Goal: Task Accomplishment & Management: Manage account settings

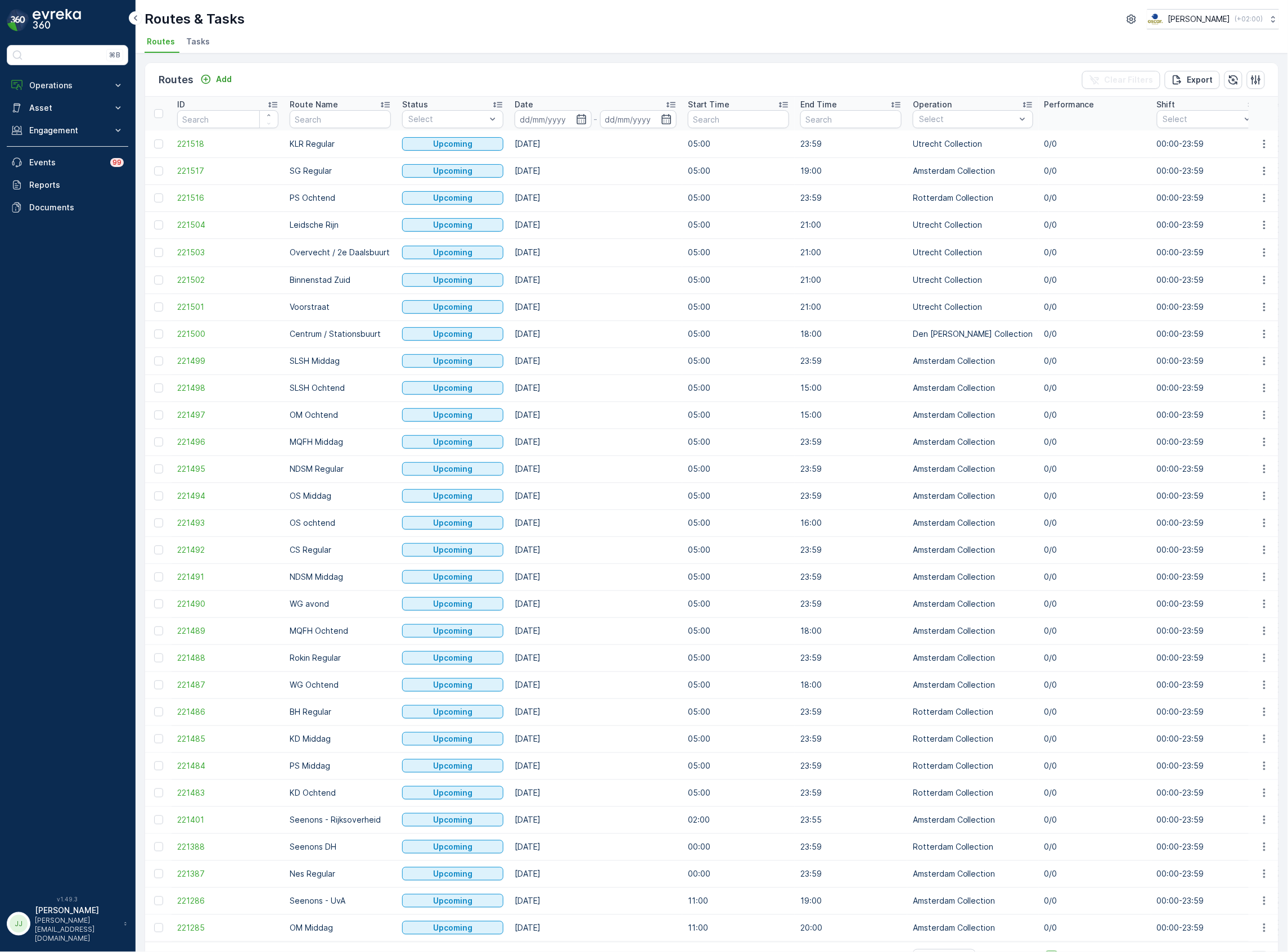
click at [195, 41] on span "Tasks" at bounding box center [198, 41] width 24 height 11
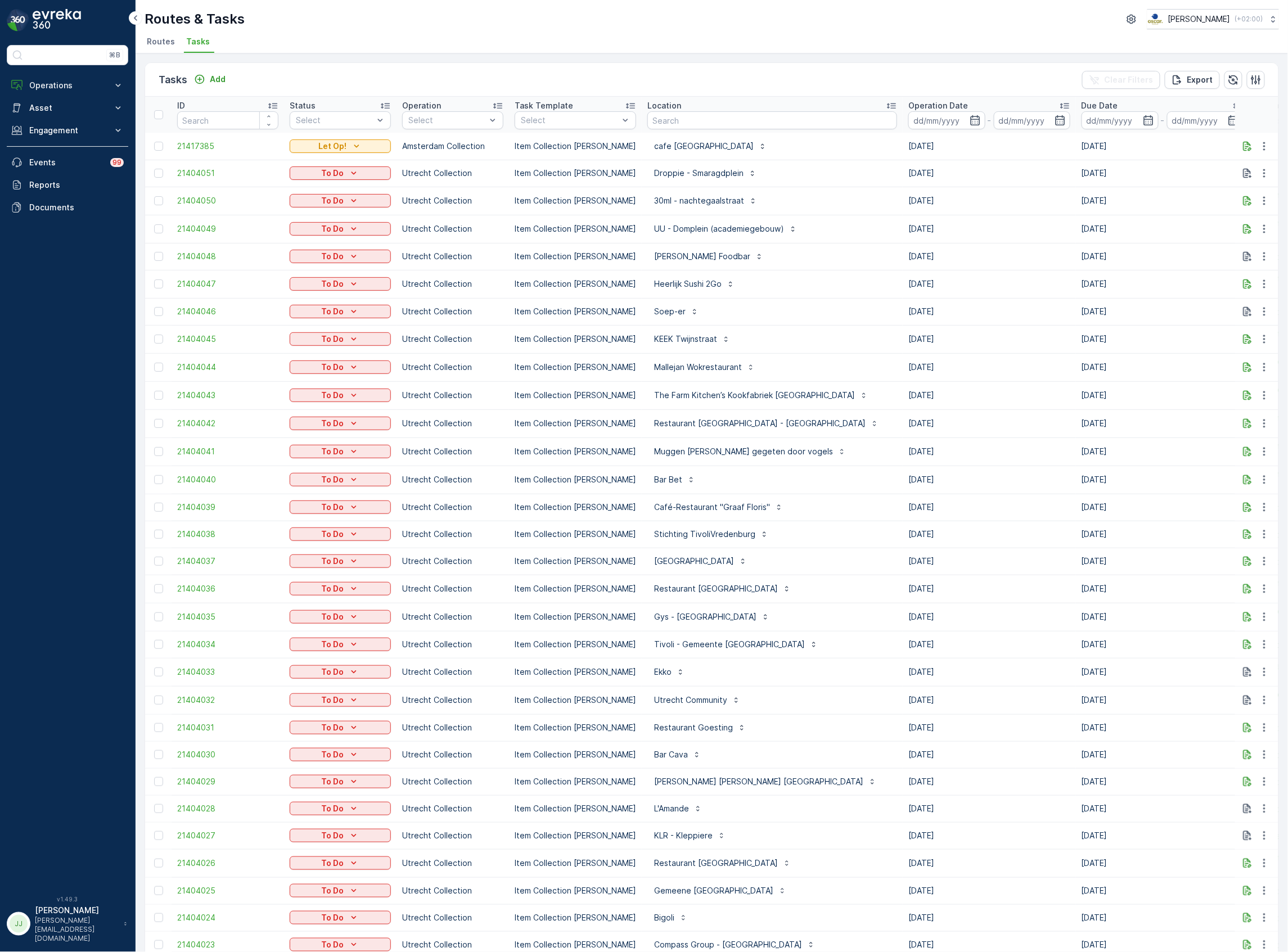
click at [713, 120] on input "text" at bounding box center [772, 120] width 249 height 18
type input "nvwa"
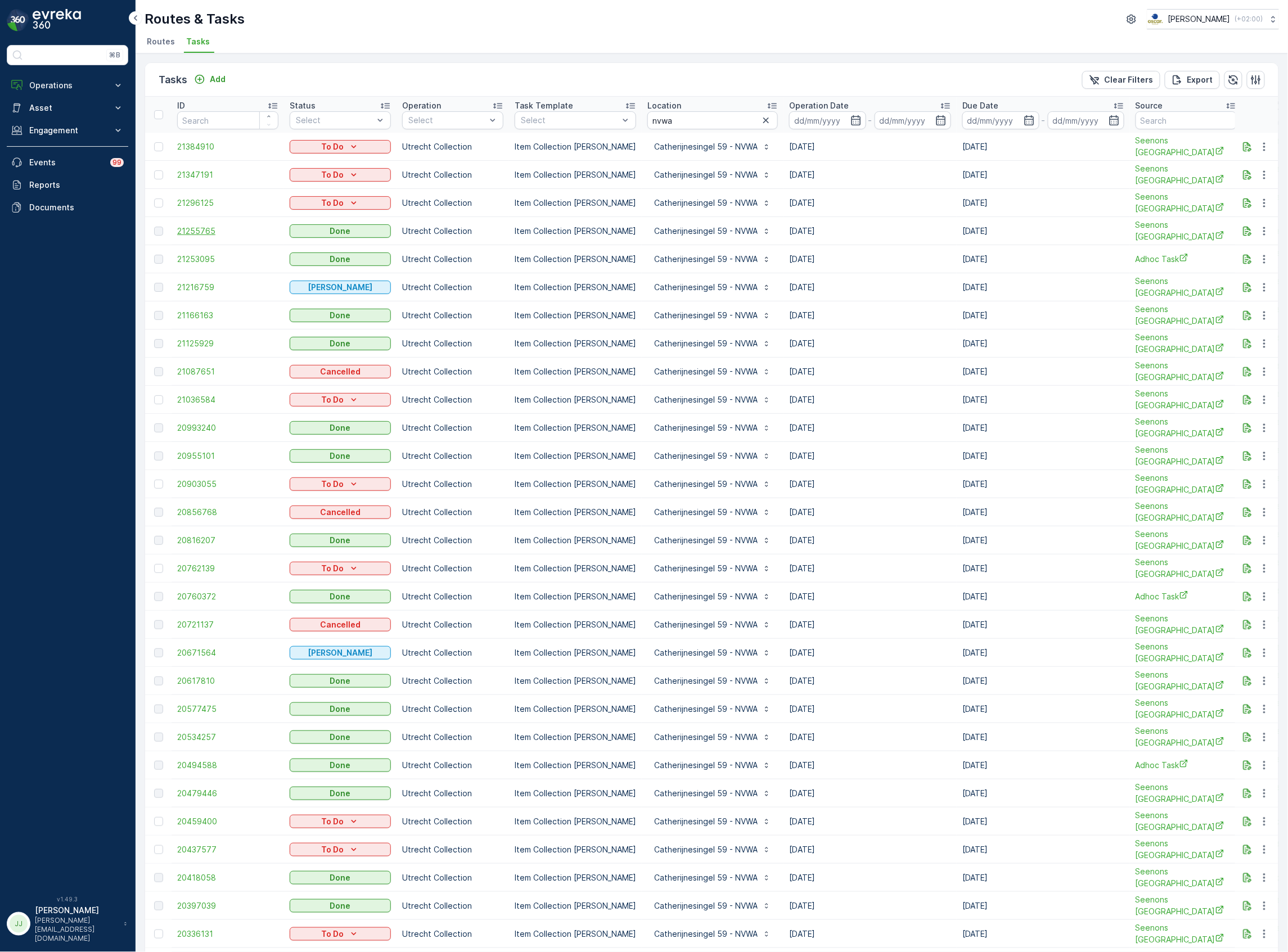
click at [206, 227] on span "21255765" at bounding box center [227, 231] width 101 height 11
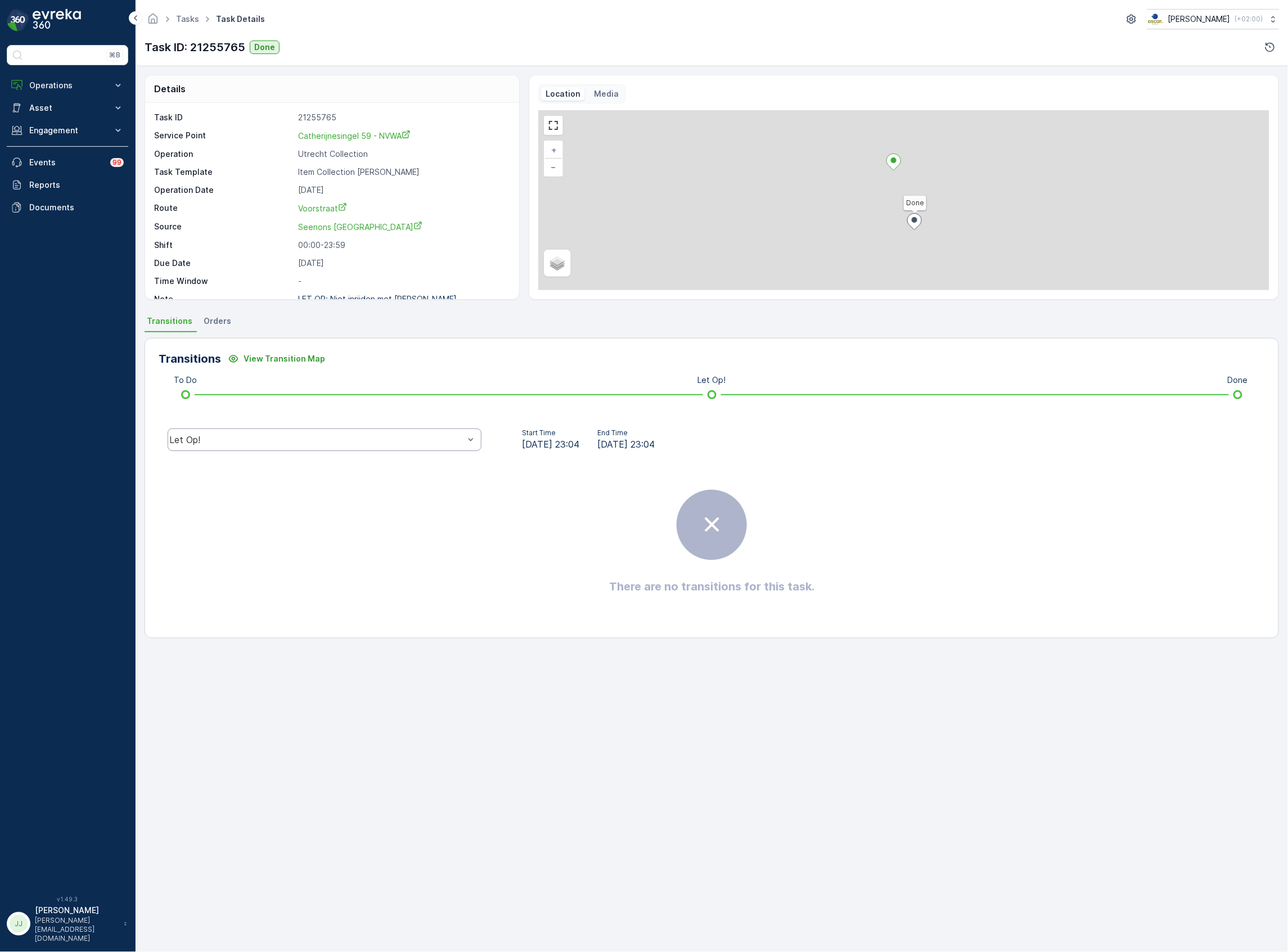
drag, startPoint x: 375, startPoint y: 421, endPoint x: 372, endPoint y: 429, distance: 8.5
click at [375, 424] on div "Transitions View Transition Map To Do Let Op! Done Let Op! Start Time [DATE] 23…" at bounding box center [712, 488] width 1135 height 301
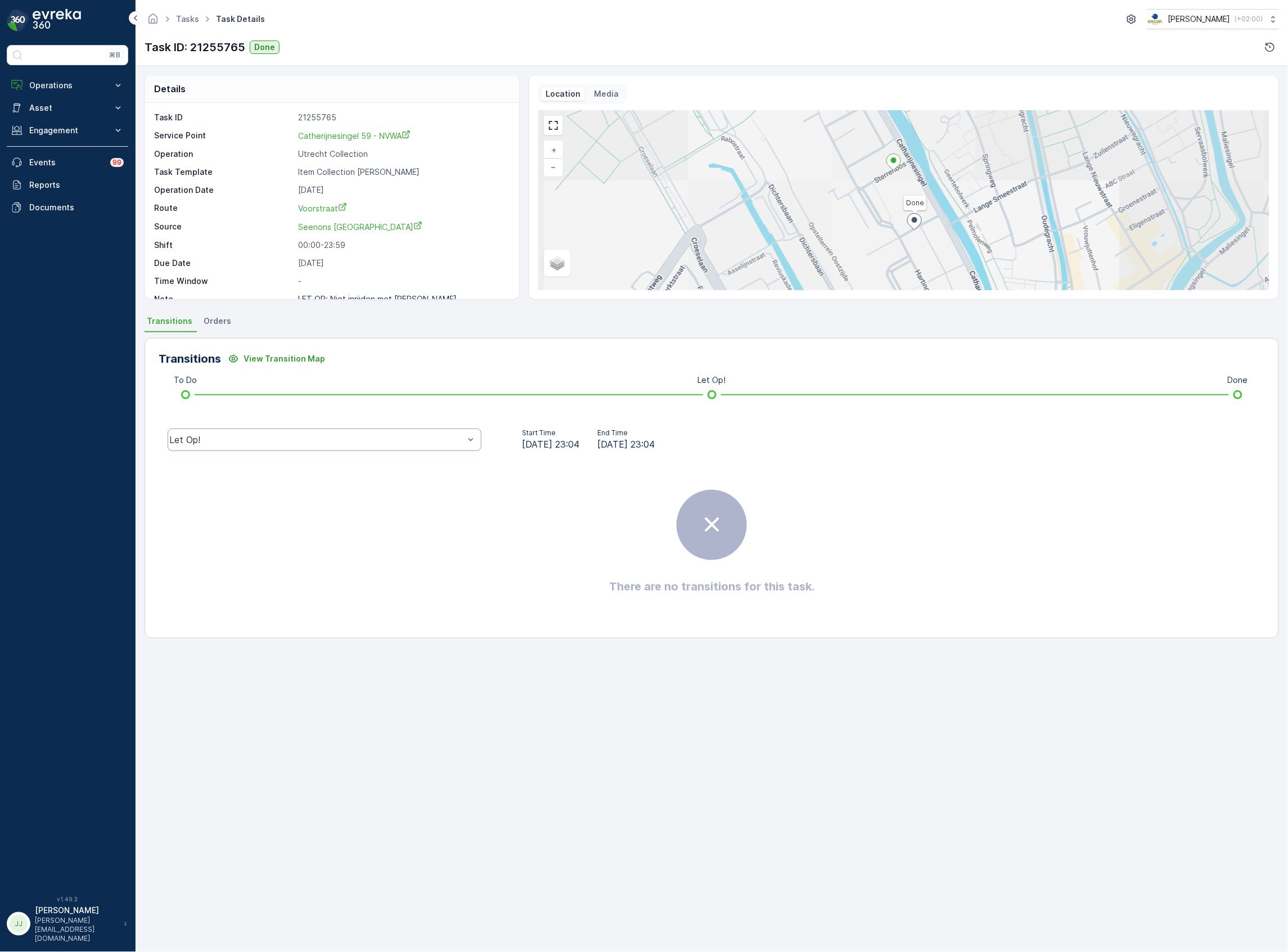
click at [371, 431] on div "Let Op!" at bounding box center [324, 440] width 314 height 23
click at [236, 352] on div "Done" at bounding box center [324, 355] width 301 height 10
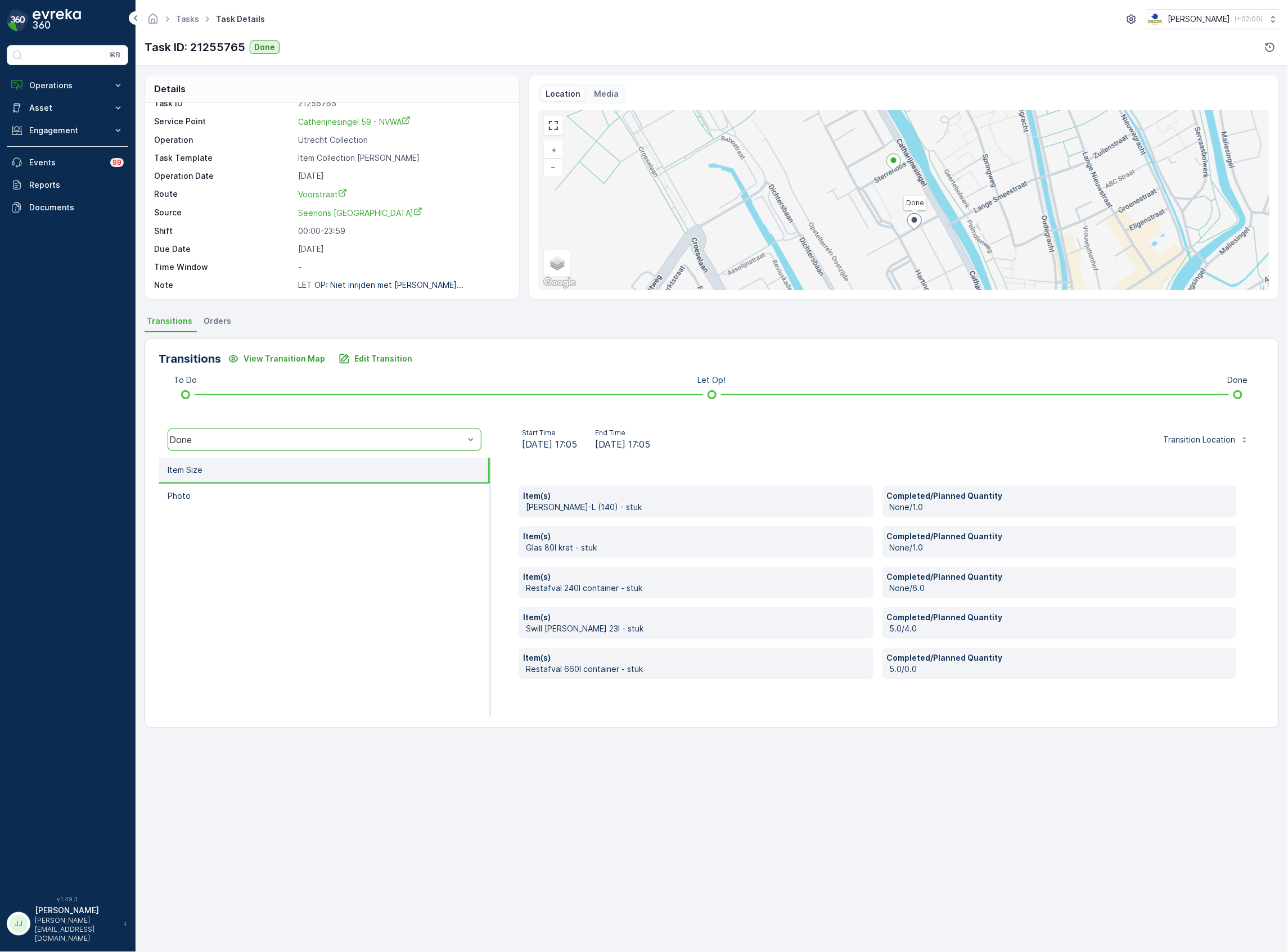
scroll to position [16, 0]
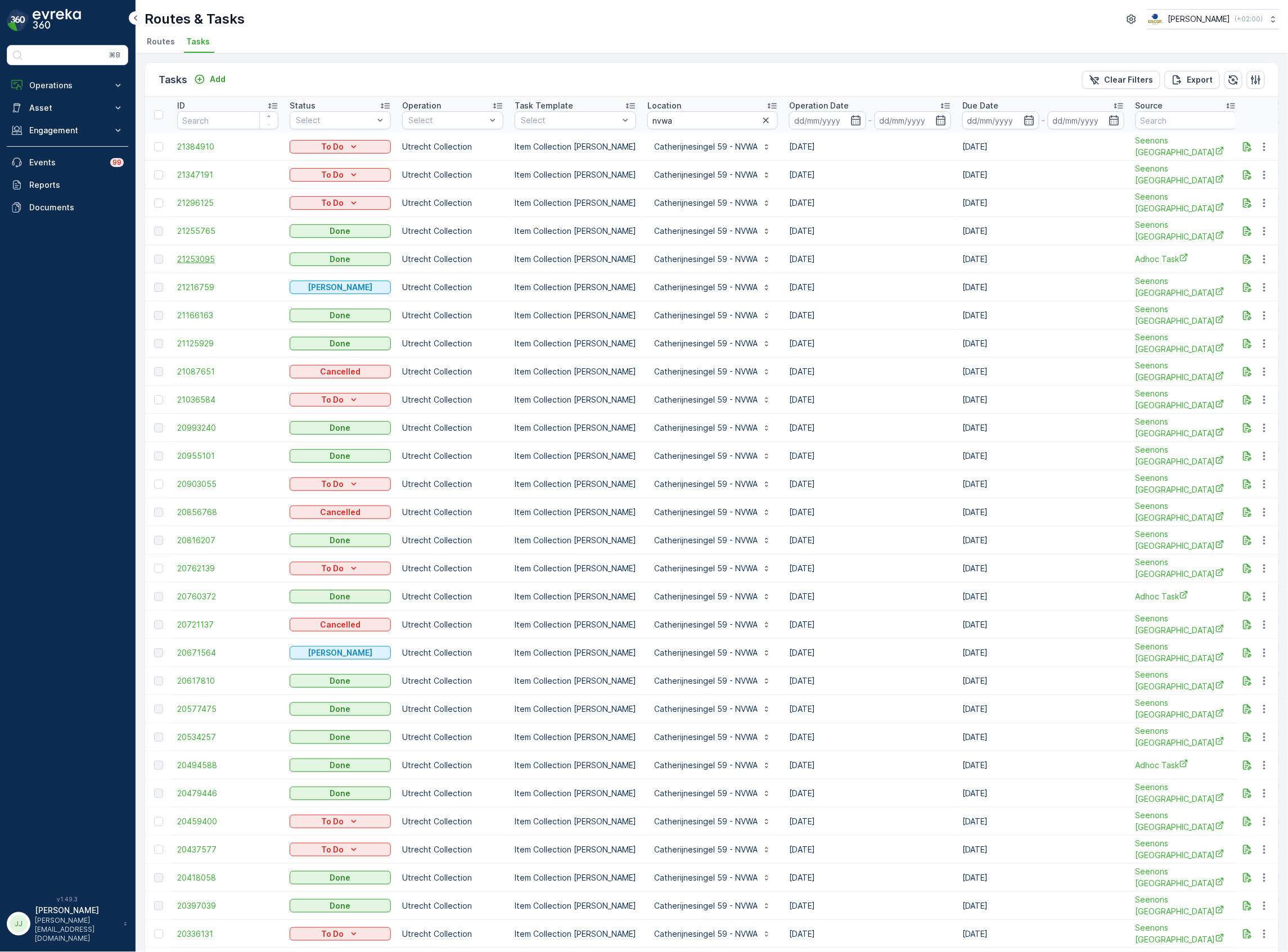
click at [199, 254] on span "21253095" at bounding box center [227, 259] width 101 height 11
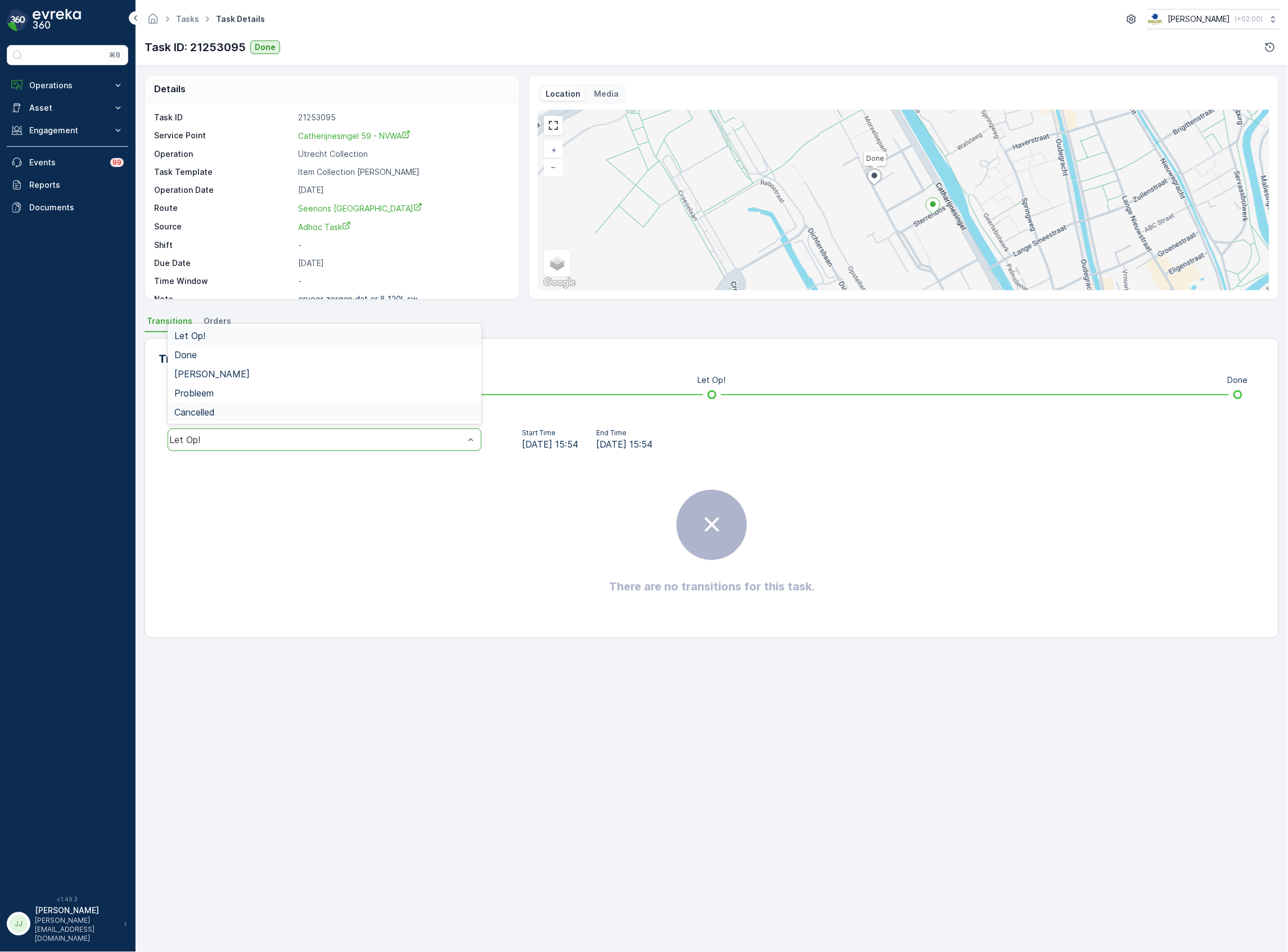
drag, startPoint x: 369, startPoint y: 441, endPoint x: 246, endPoint y: 403, distance: 128.7
click at [181, 354] on span "Done" at bounding box center [185, 355] width 23 height 10
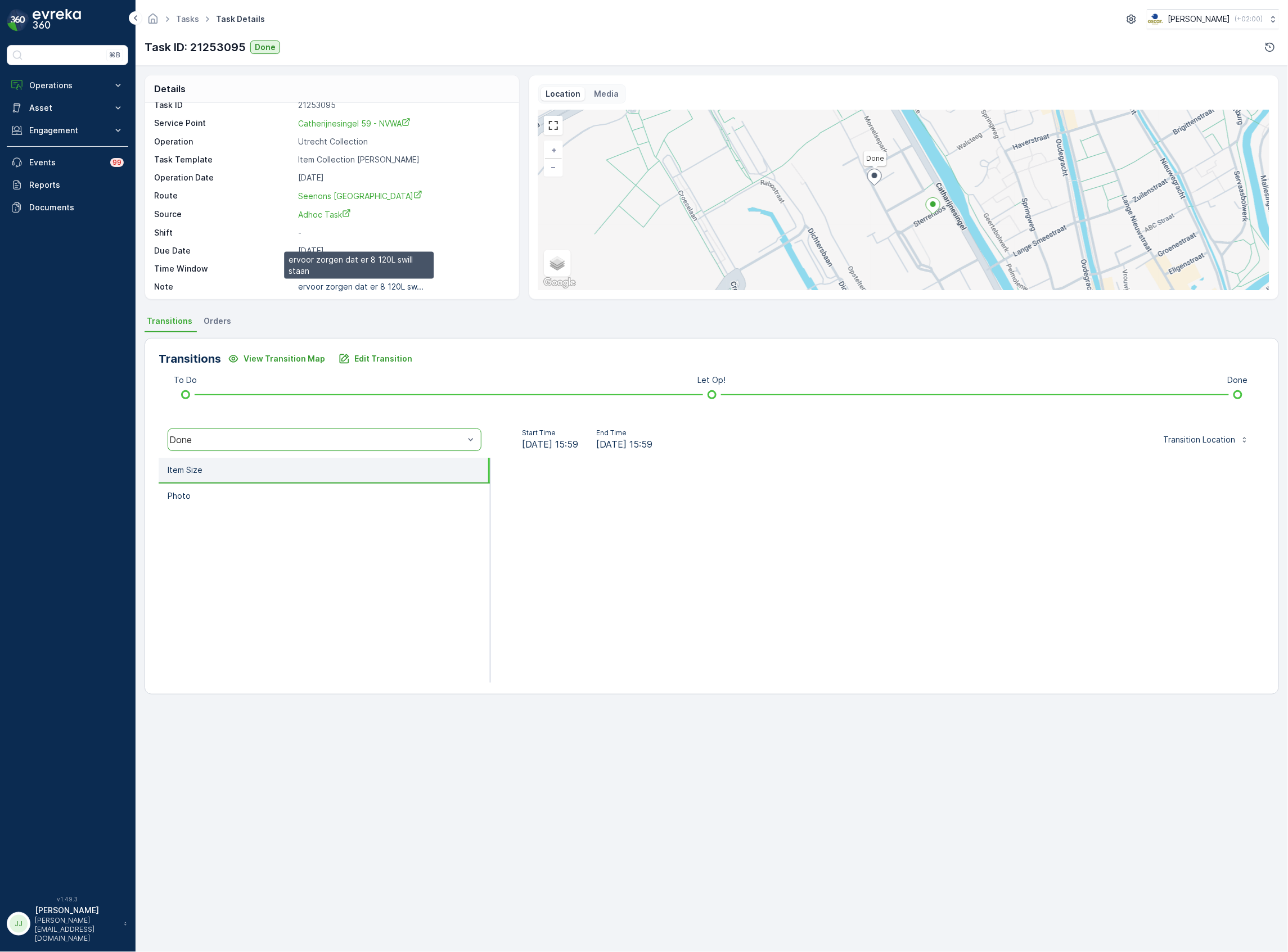
scroll to position [16, 0]
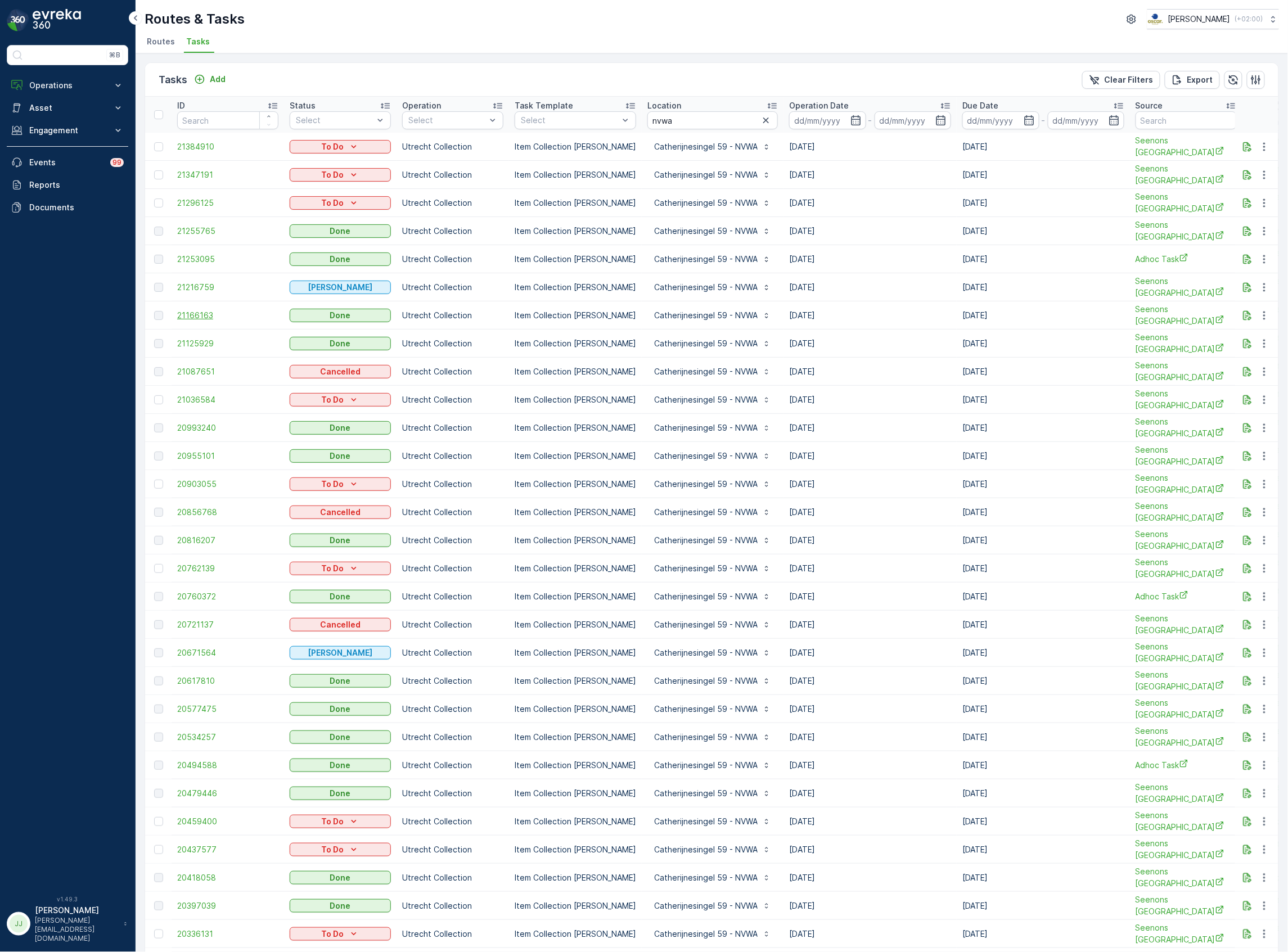
click at [192, 310] on span "21166163" at bounding box center [227, 315] width 101 height 11
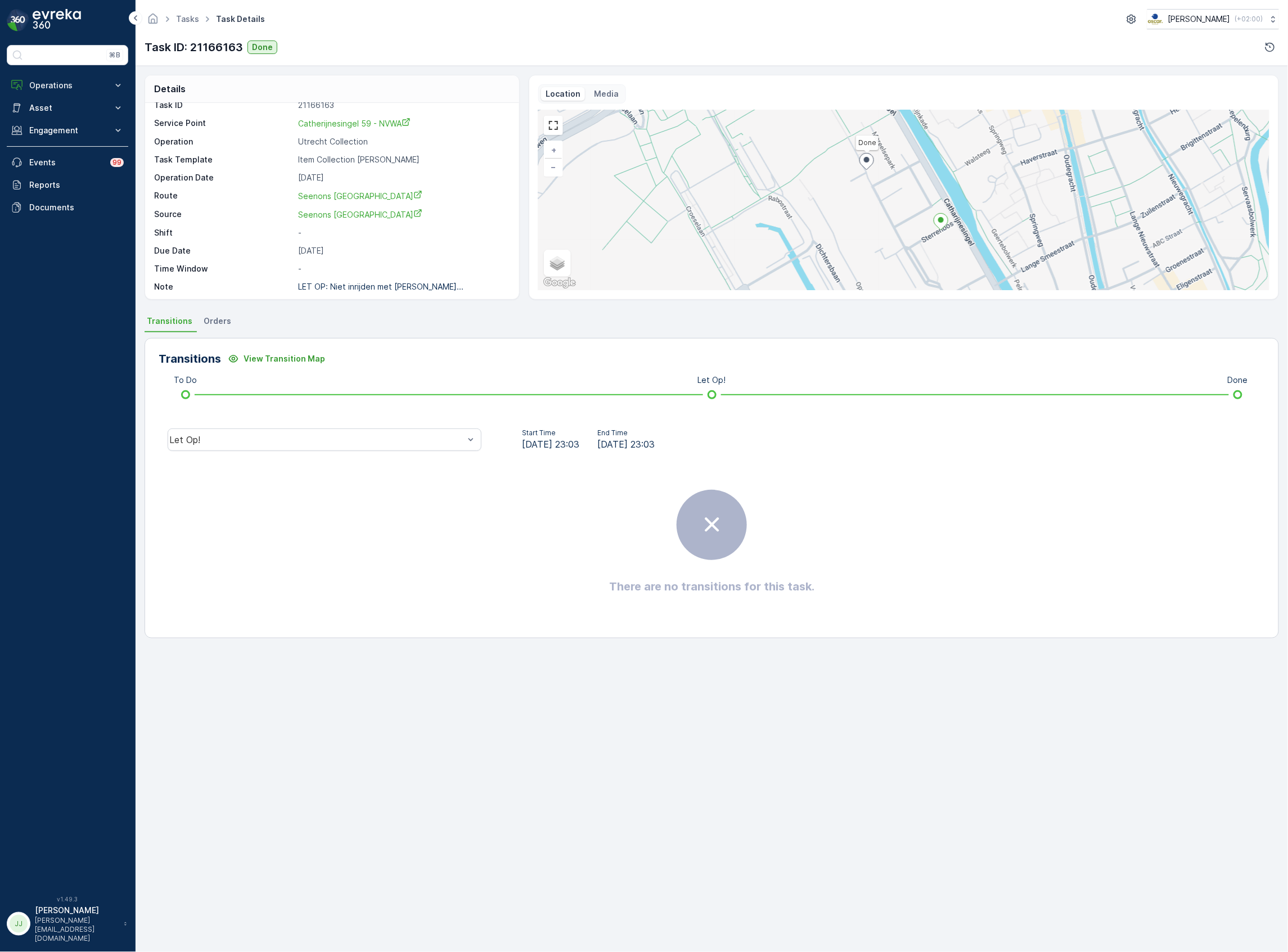
scroll to position [16, 0]
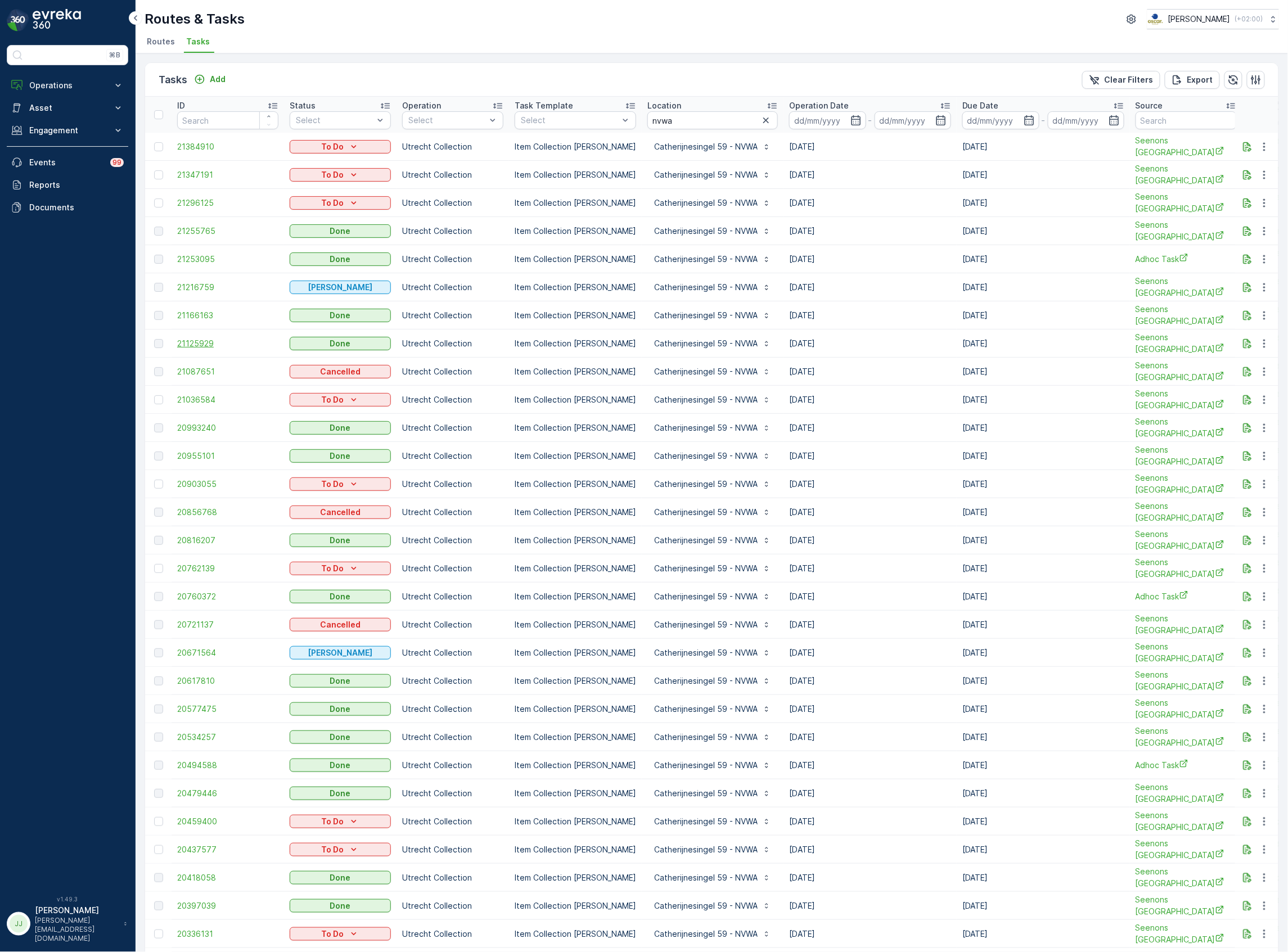
click at [182, 338] on span "21125929" at bounding box center [227, 343] width 101 height 11
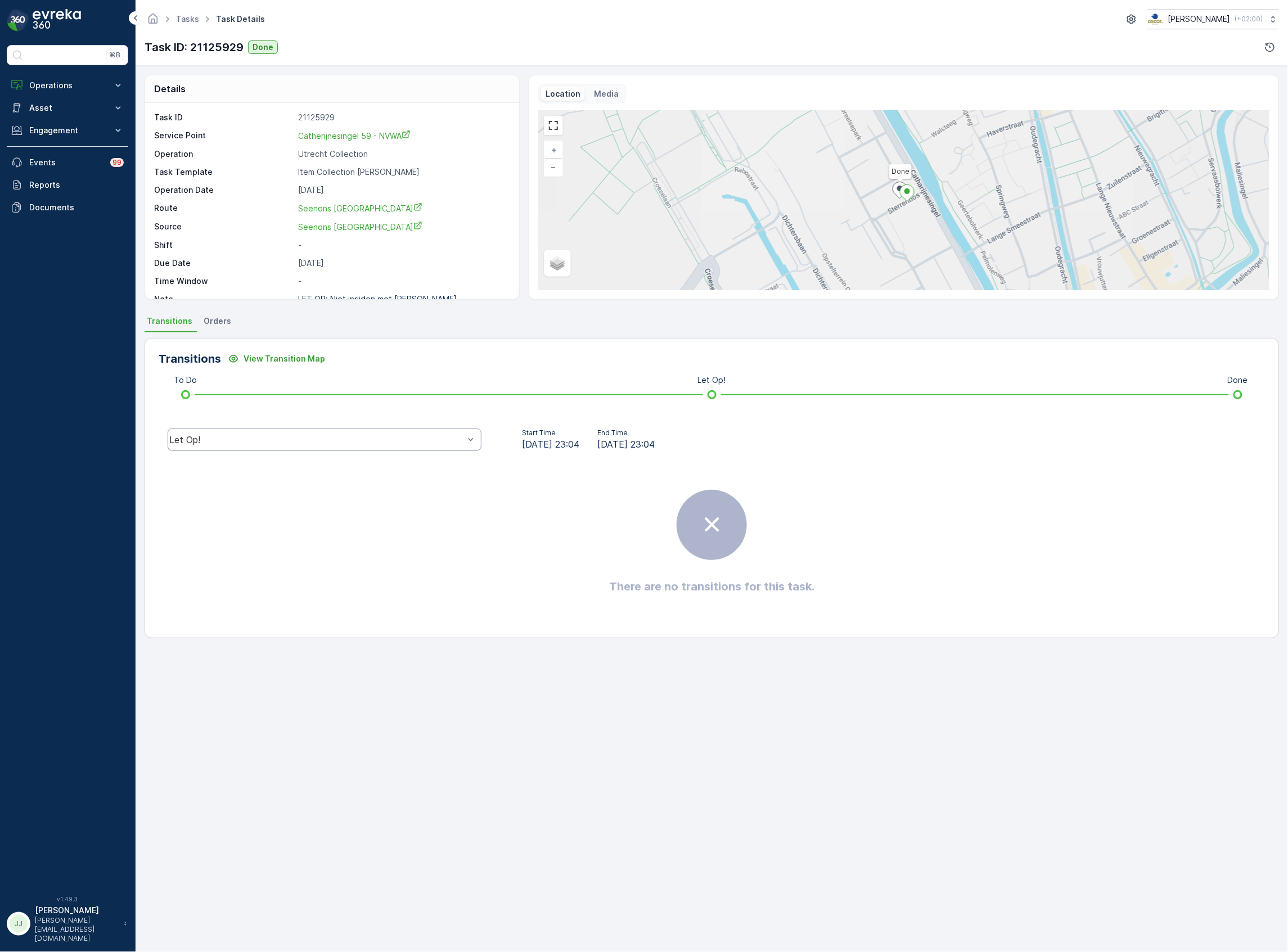
click at [288, 447] on div "Let Op!" at bounding box center [324, 440] width 314 height 23
click at [239, 362] on div "Done" at bounding box center [324, 355] width 314 height 19
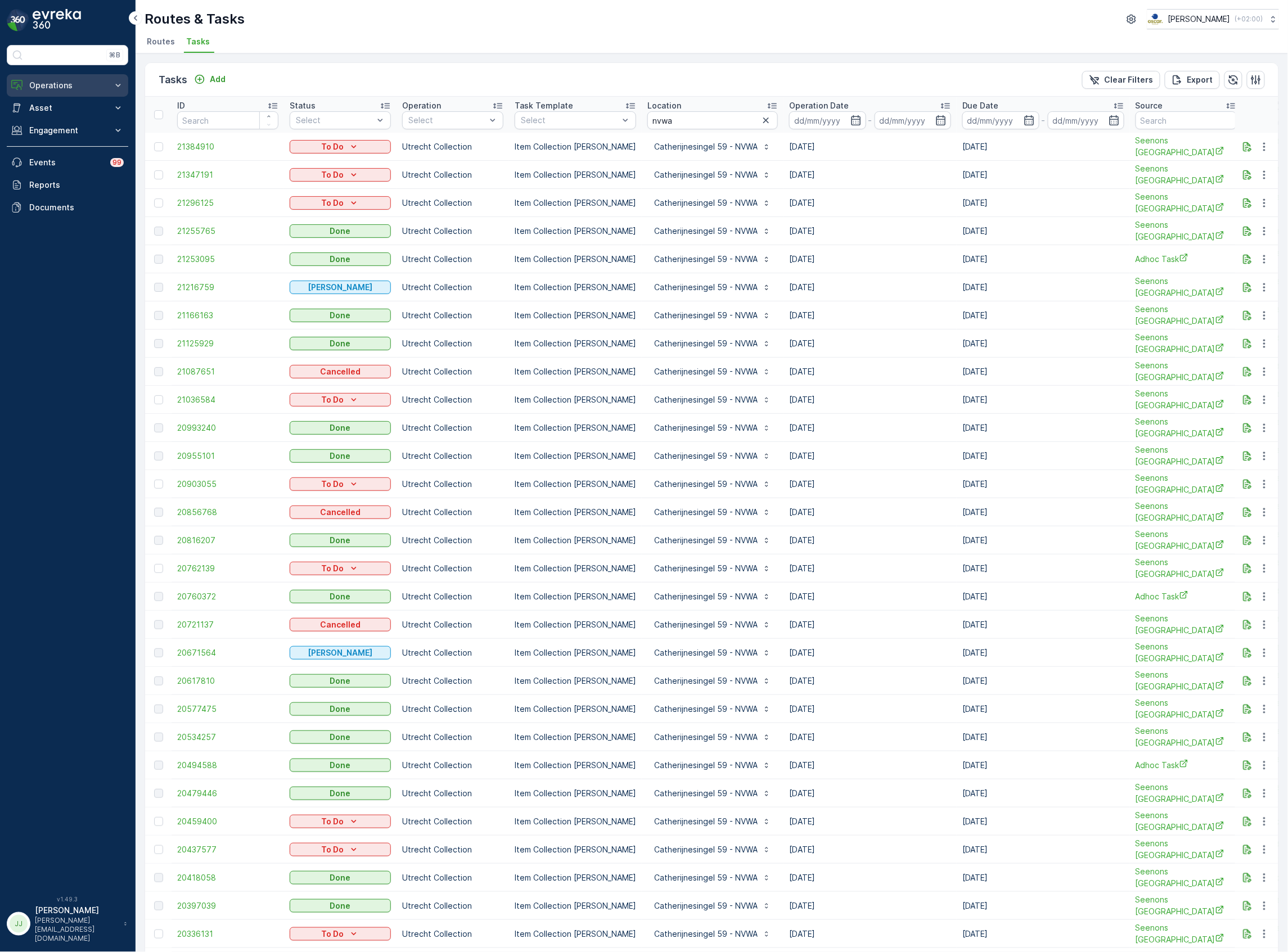
drag, startPoint x: 77, startPoint y: 86, endPoint x: 77, endPoint y: 97, distance: 11.0
click at [77, 86] on p "Operations" at bounding box center [67, 85] width 77 height 11
click at [73, 120] on link "Planning" at bounding box center [77, 120] width 104 height 16
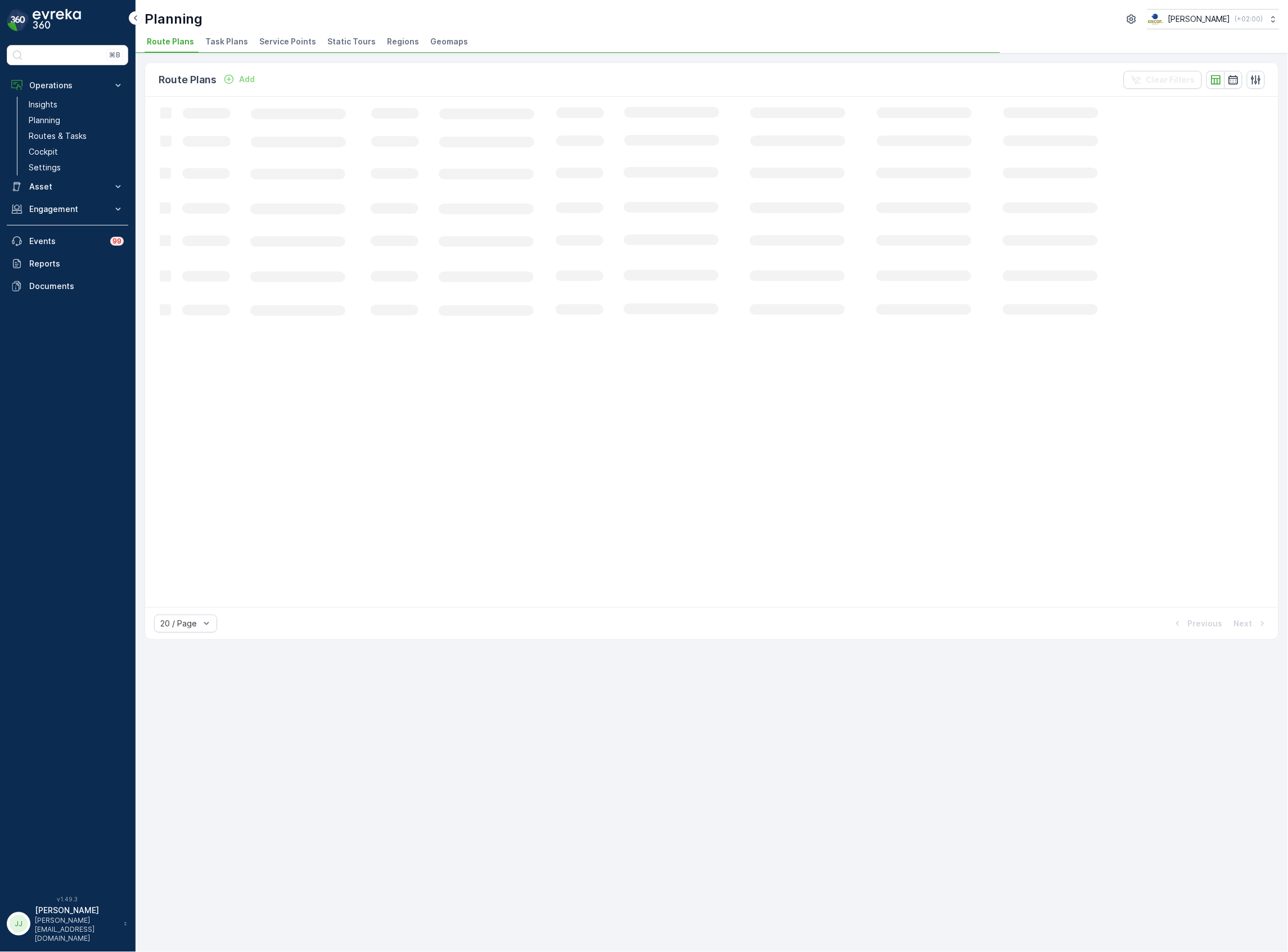
click at [231, 29] on div "Planning [PERSON_NAME] ( +02:00 )" at bounding box center [712, 19] width 1135 height 20
click at [231, 37] on span "Task Plans" at bounding box center [227, 41] width 43 height 11
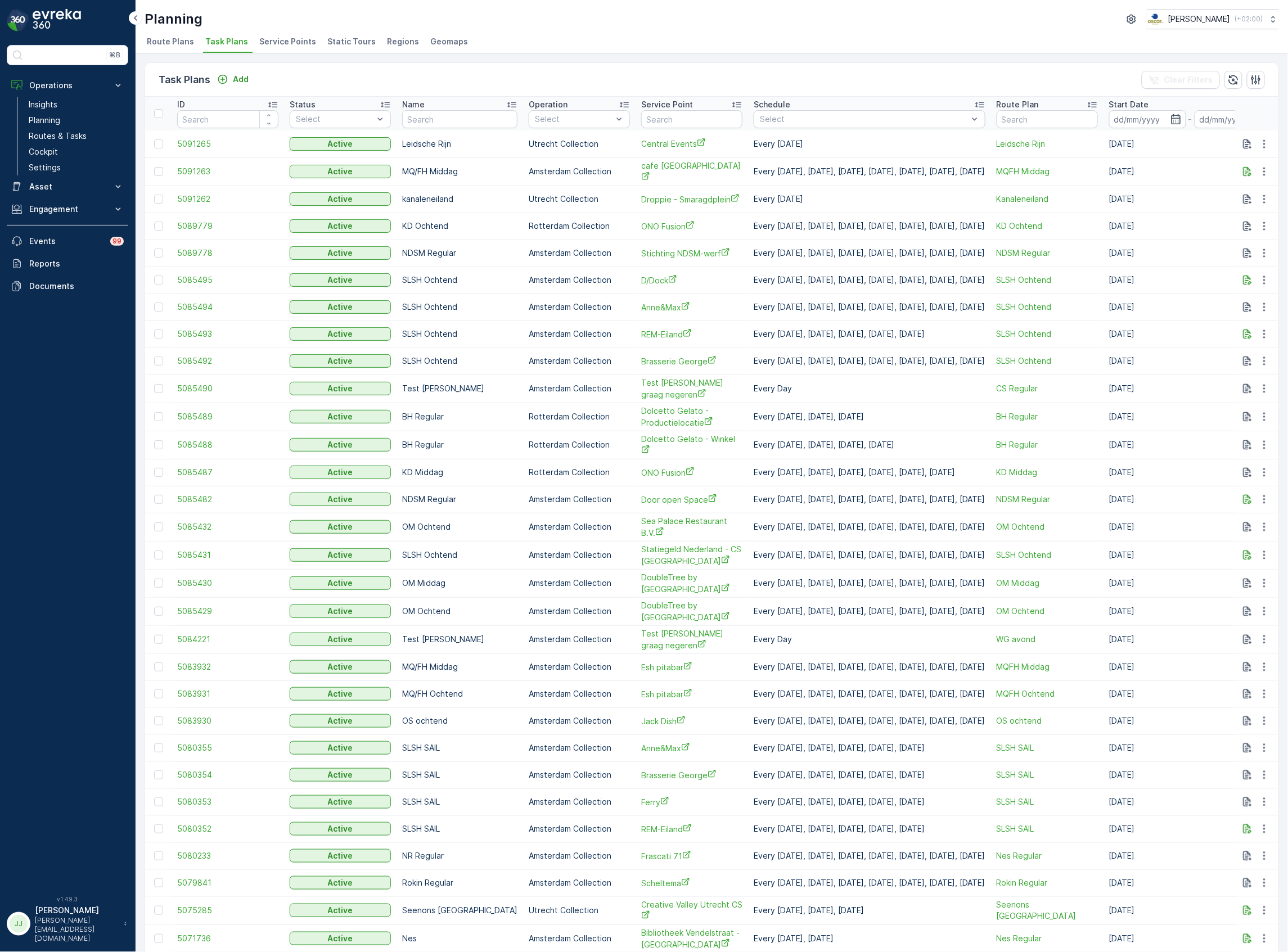
click at [665, 120] on input "text" at bounding box center [692, 119] width 101 height 18
type input "nvq"
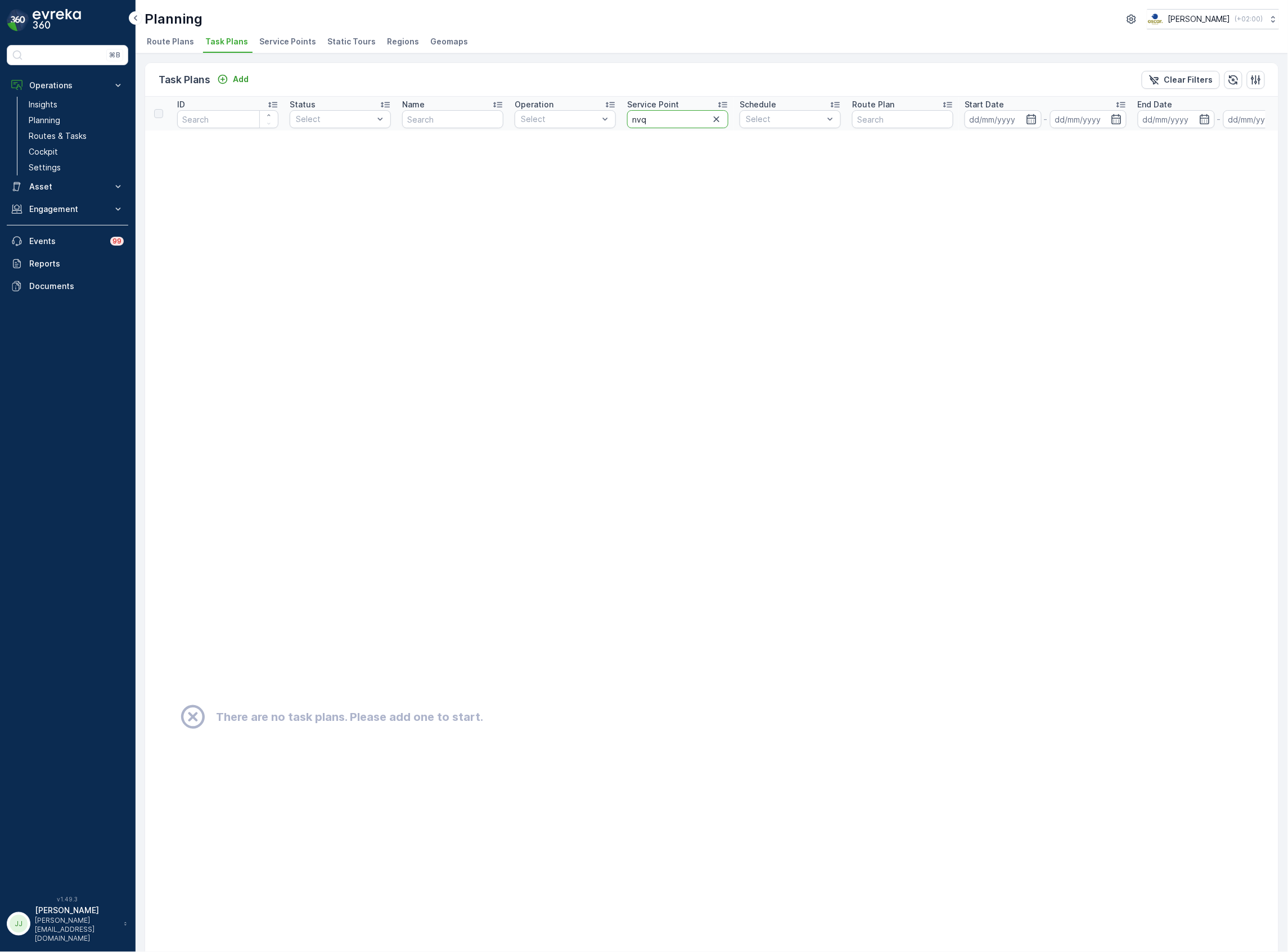
click at [669, 125] on input "nvq" at bounding box center [677, 119] width 101 height 18
type input "nvw"
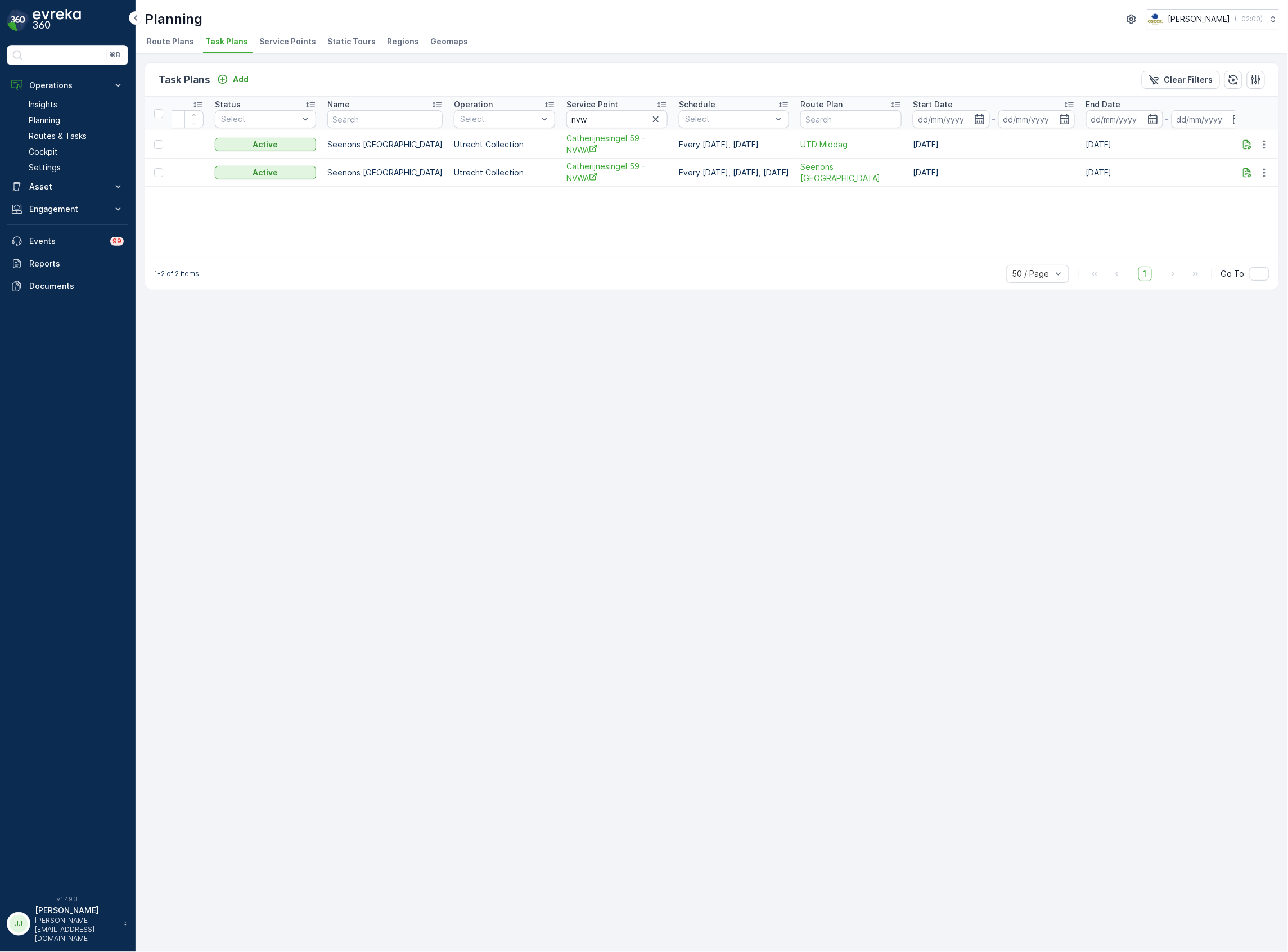
scroll to position [0, 98]
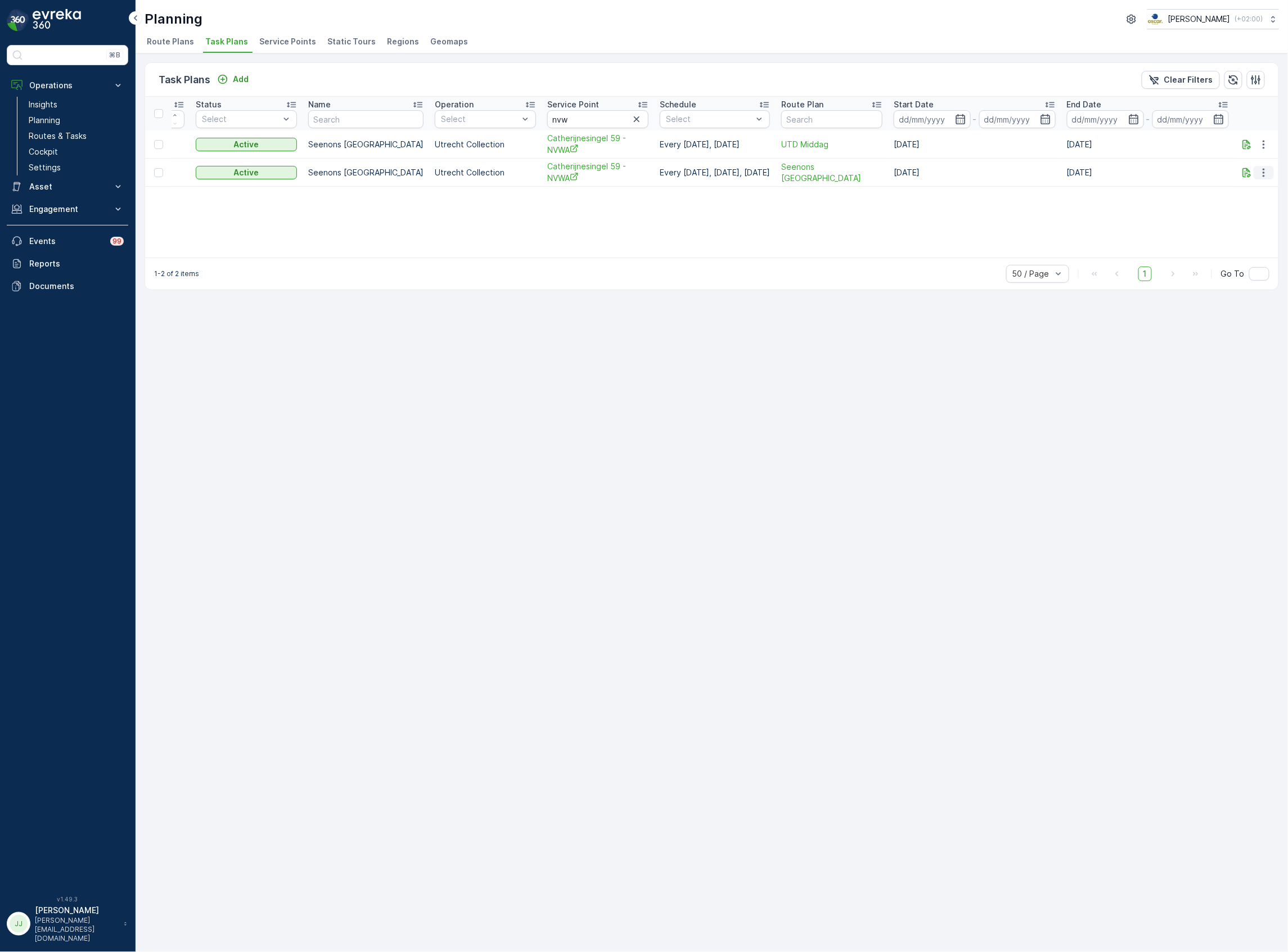
click at [1264, 178] on icon "button" at bounding box center [1264, 172] width 11 height 11
click at [1248, 203] on span "Edit Task Plan" at bounding box center [1244, 206] width 52 height 11
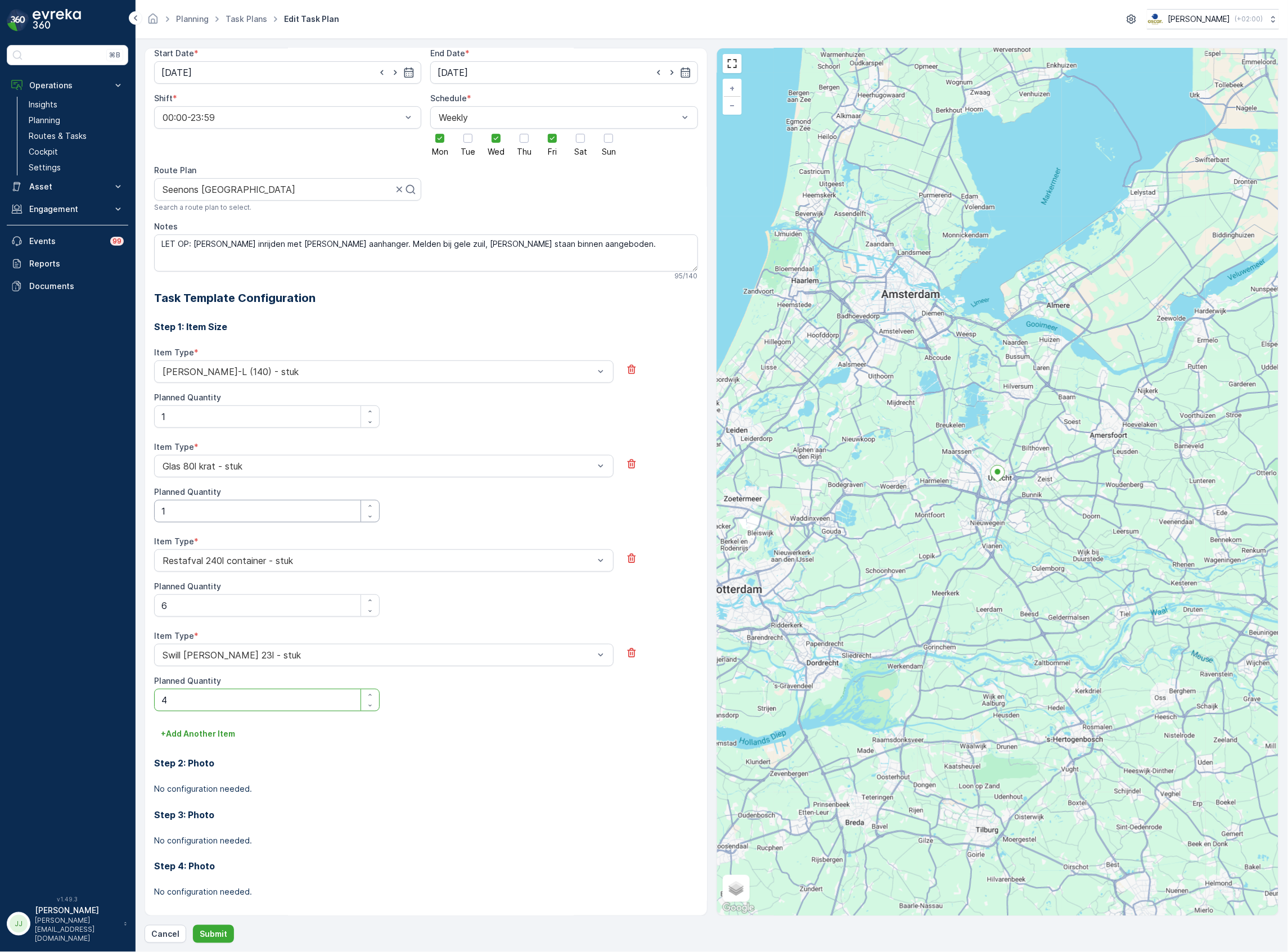
scroll to position [158, 0]
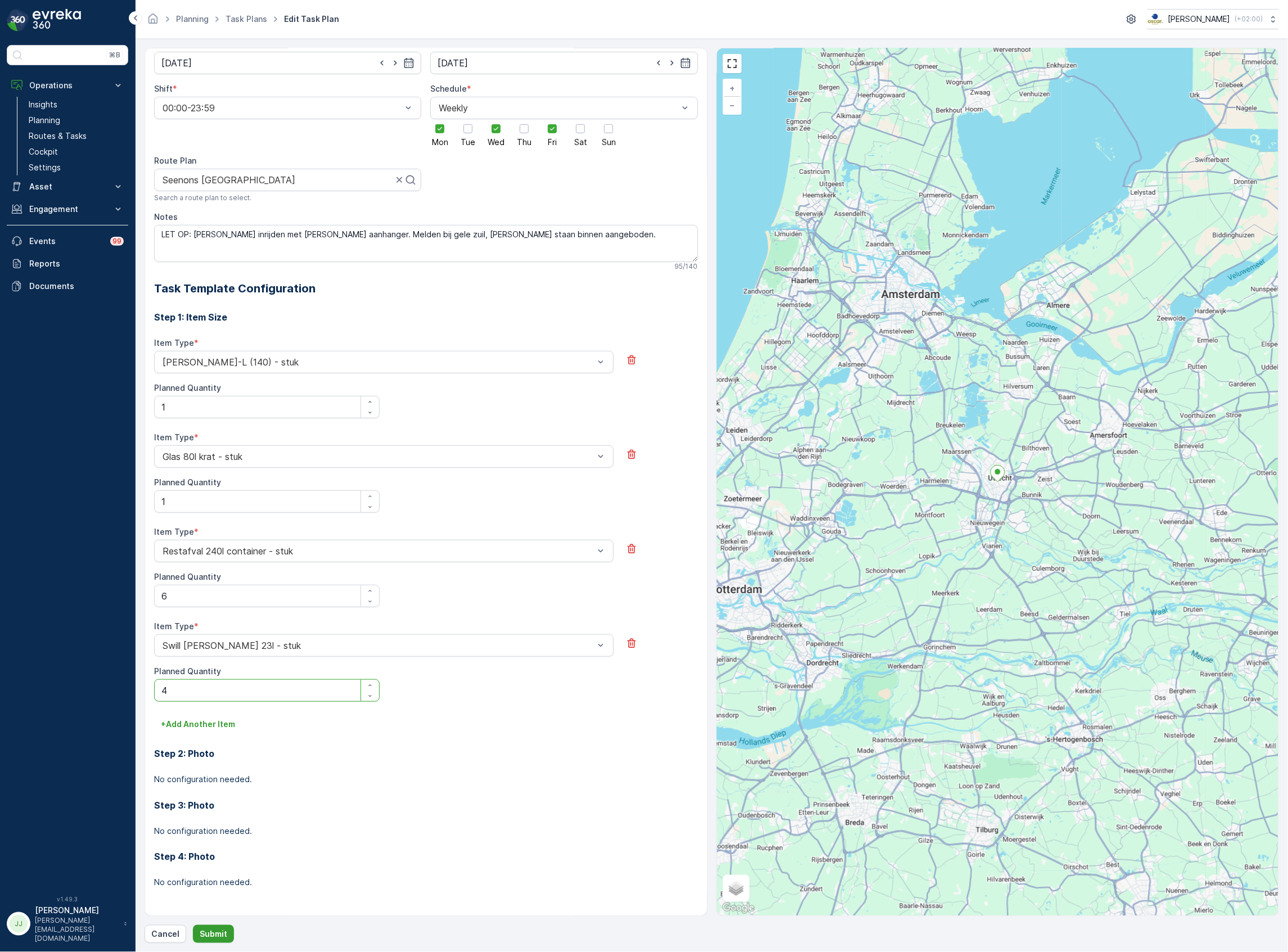
click at [214, 935] on p "Submit" at bounding box center [213, 933] width 28 height 11
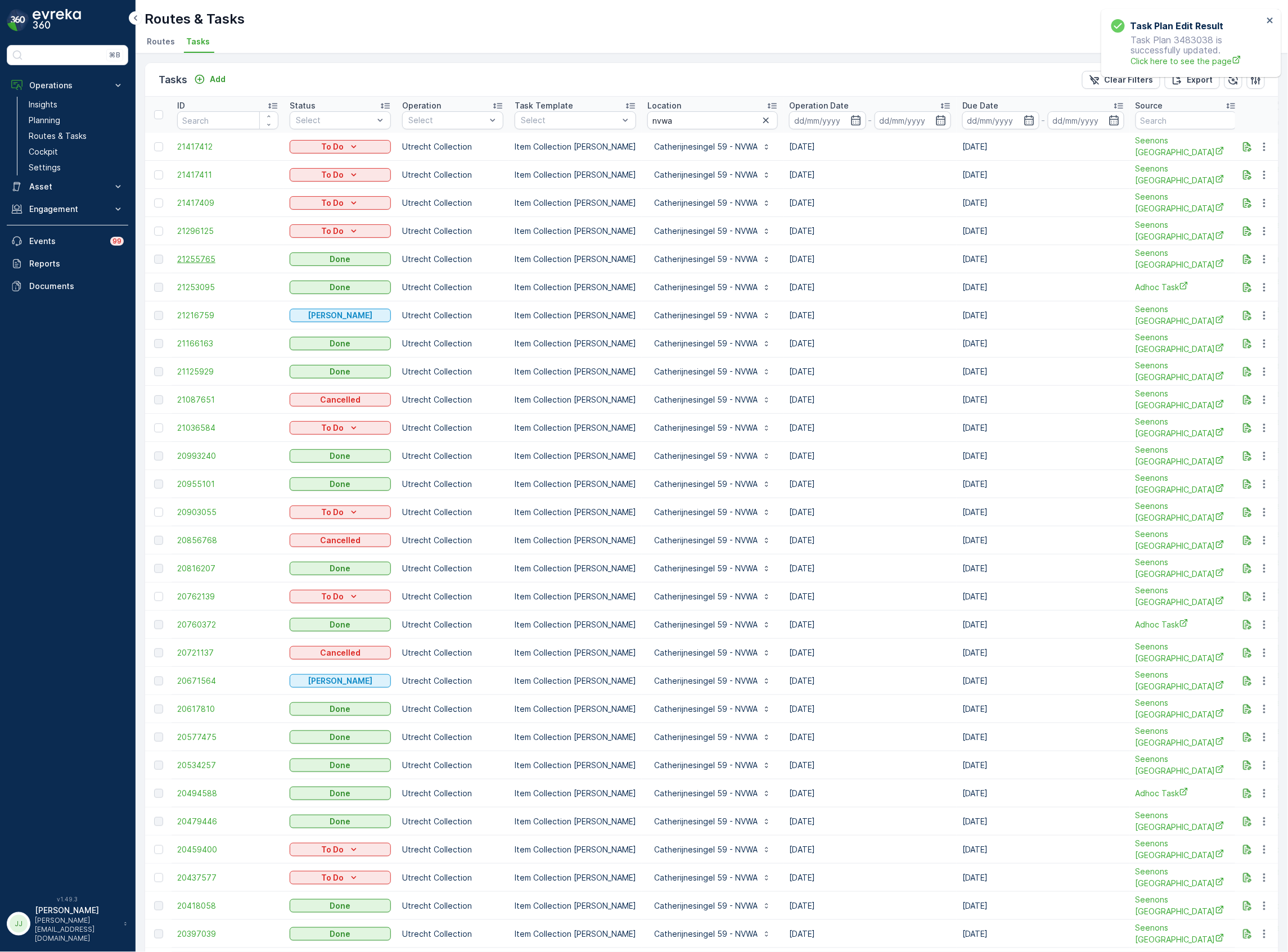
click at [197, 254] on span "21255765" at bounding box center [227, 259] width 101 height 11
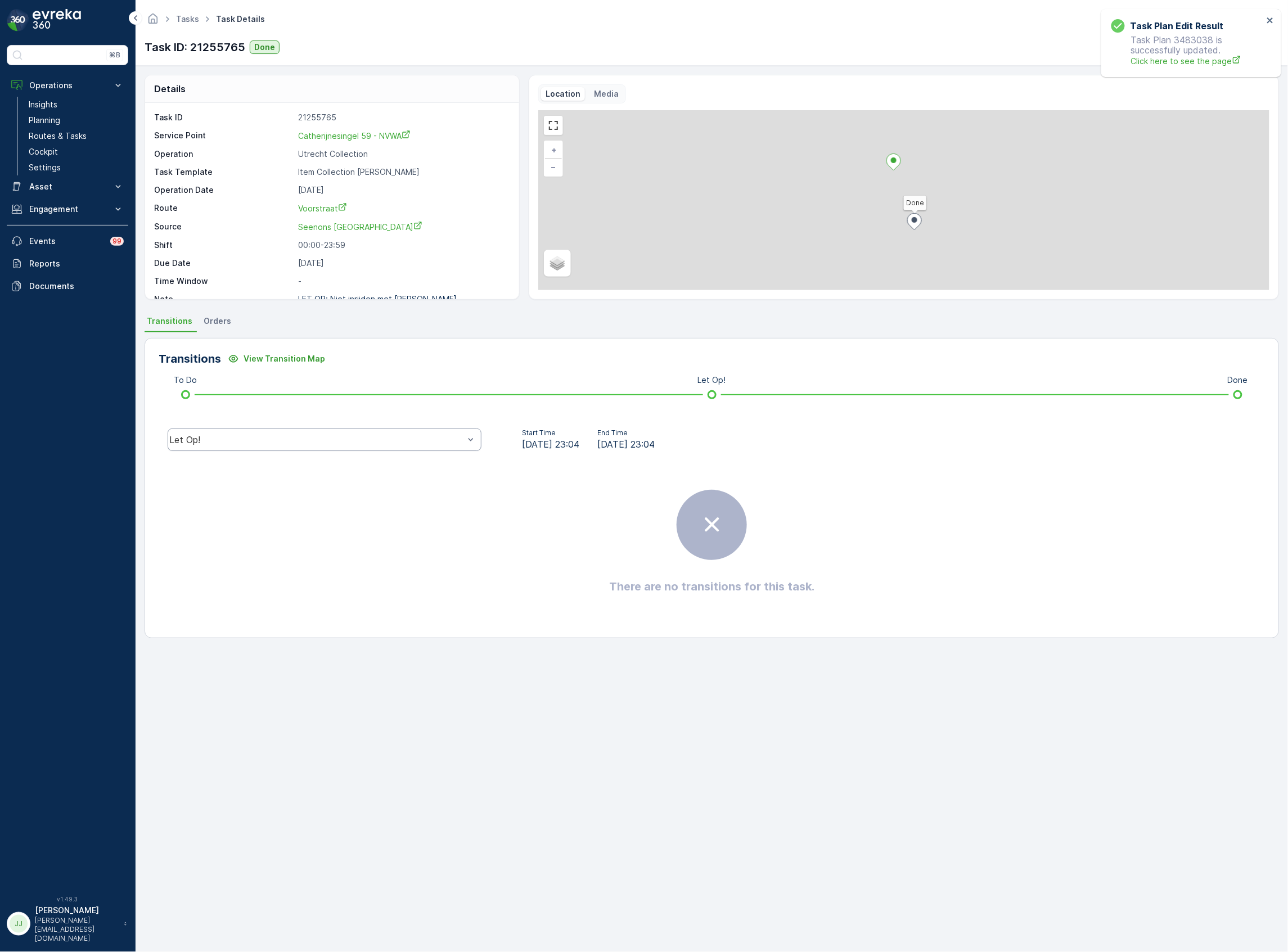
click at [287, 446] on div "Let Op!" at bounding box center [324, 440] width 314 height 23
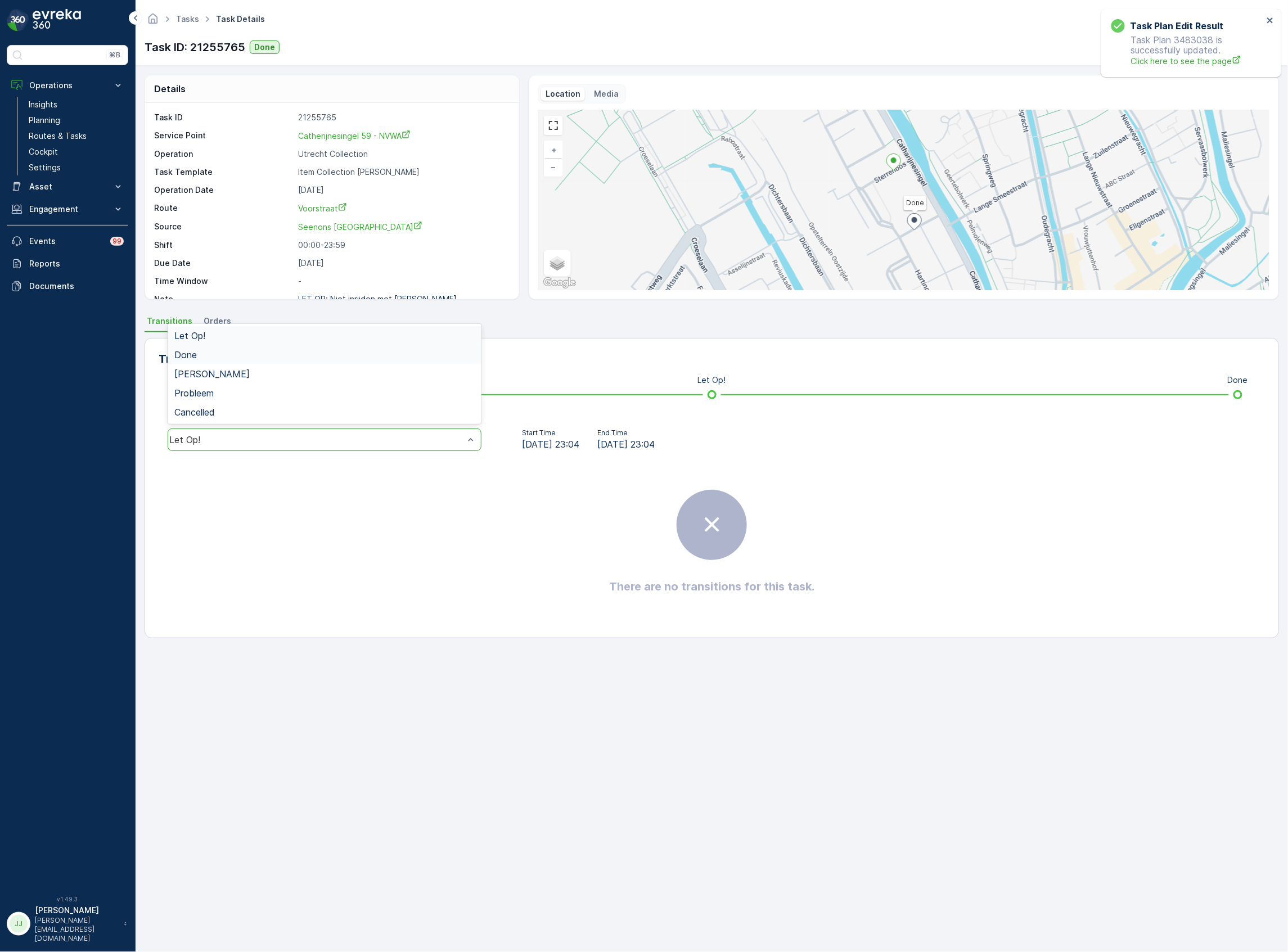
click at [216, 351] on div "Done" at bounding box center [324, 355] width 301 height 10
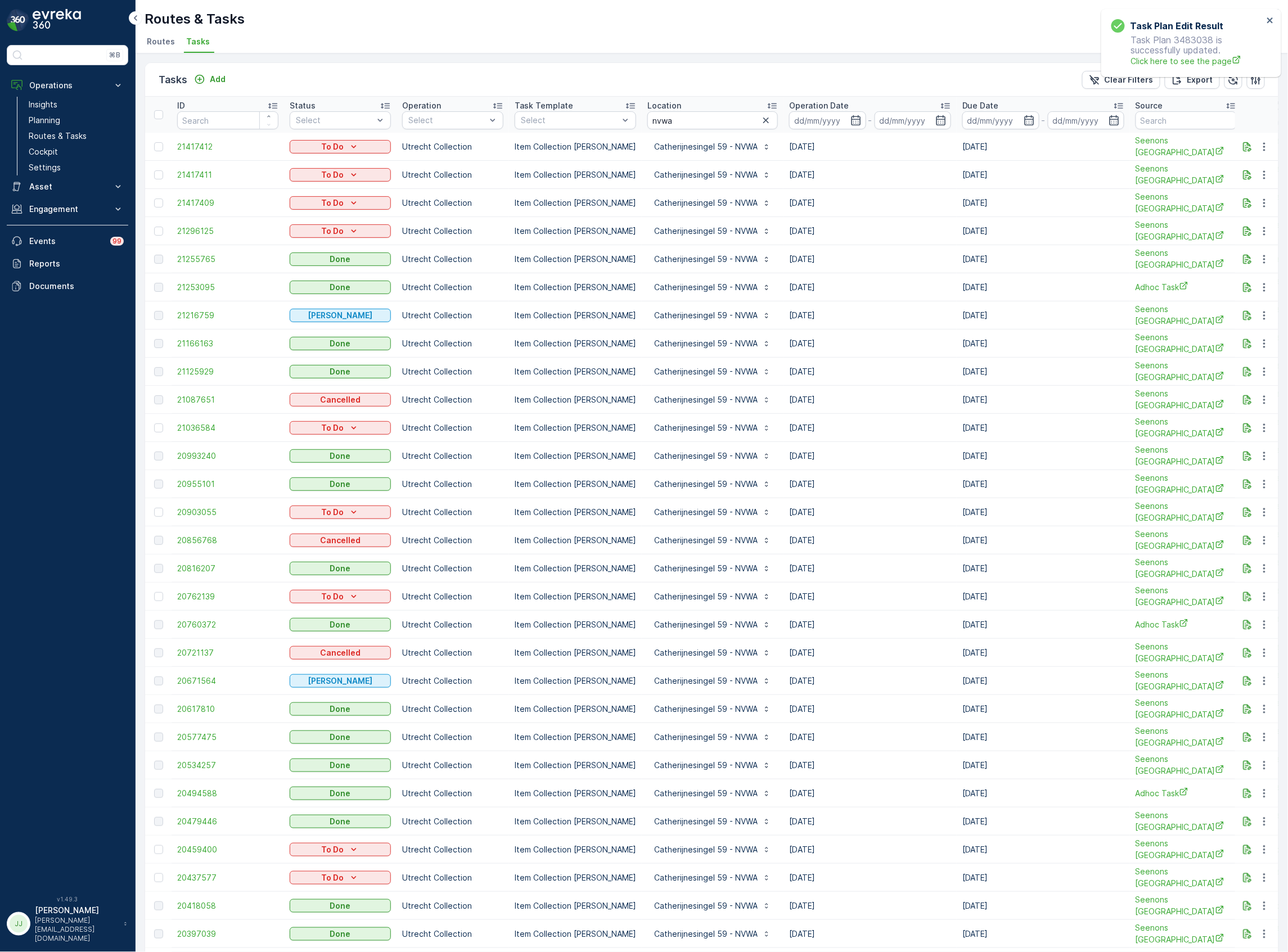
click at [195, 257] on span "21255765" at bounding box center [227, 259] width 101 height 11
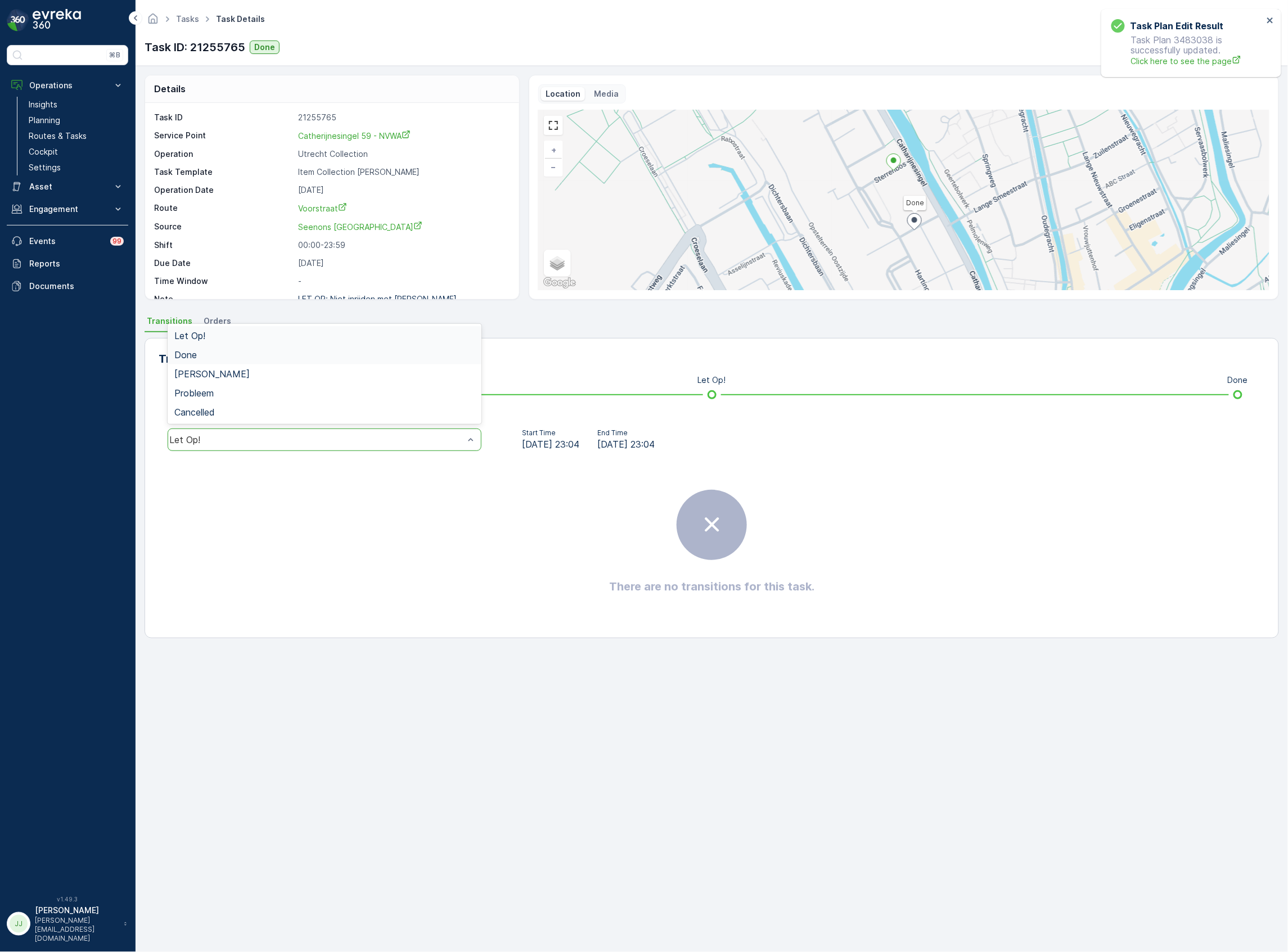
click at [196, 360] on span "Done" at bounding box center [185, 355] width 23 height 10
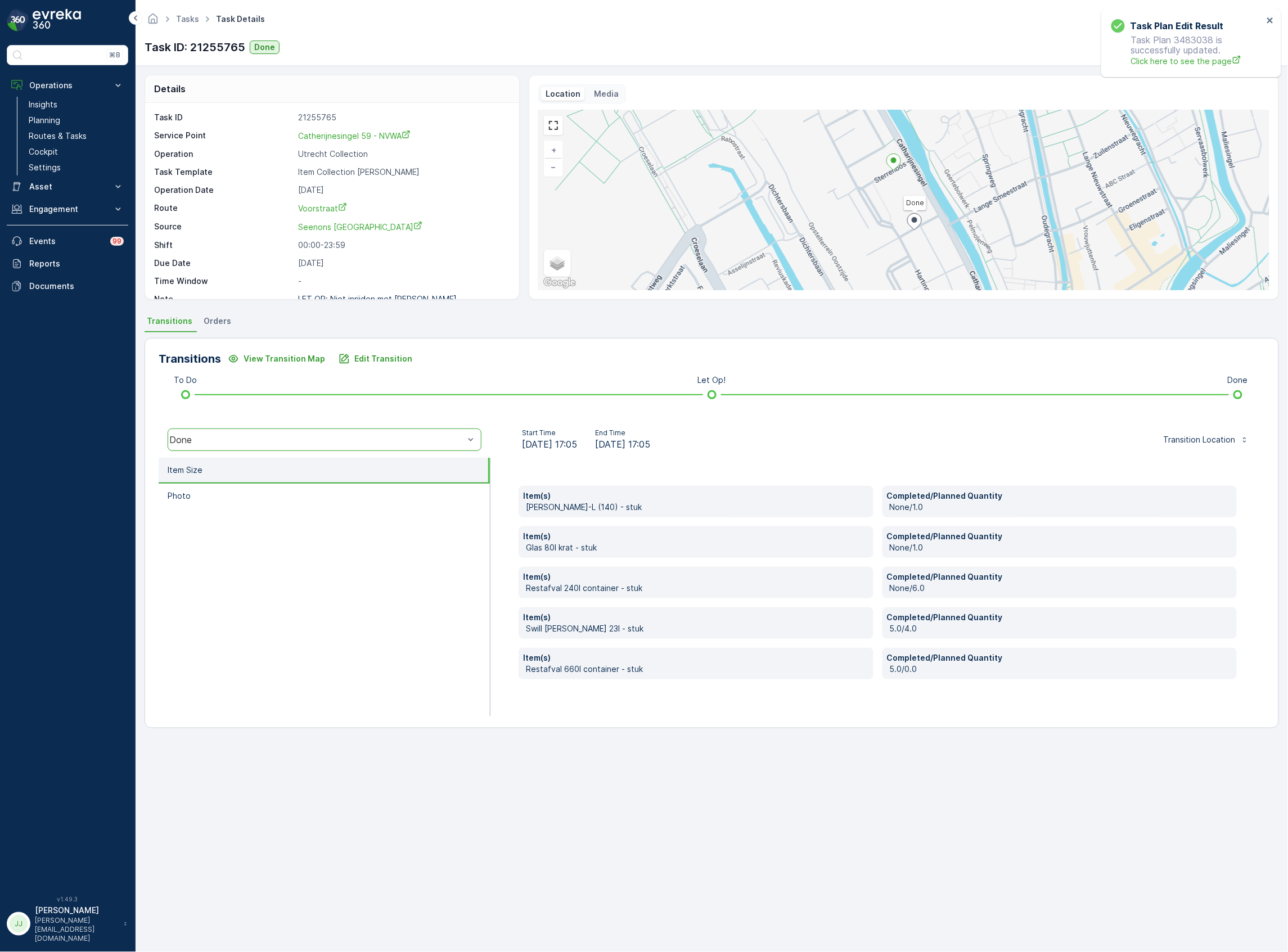
click at [421, 580] on ul "Item Size Photo" at bounding box center [324, 586] width 332 height 259
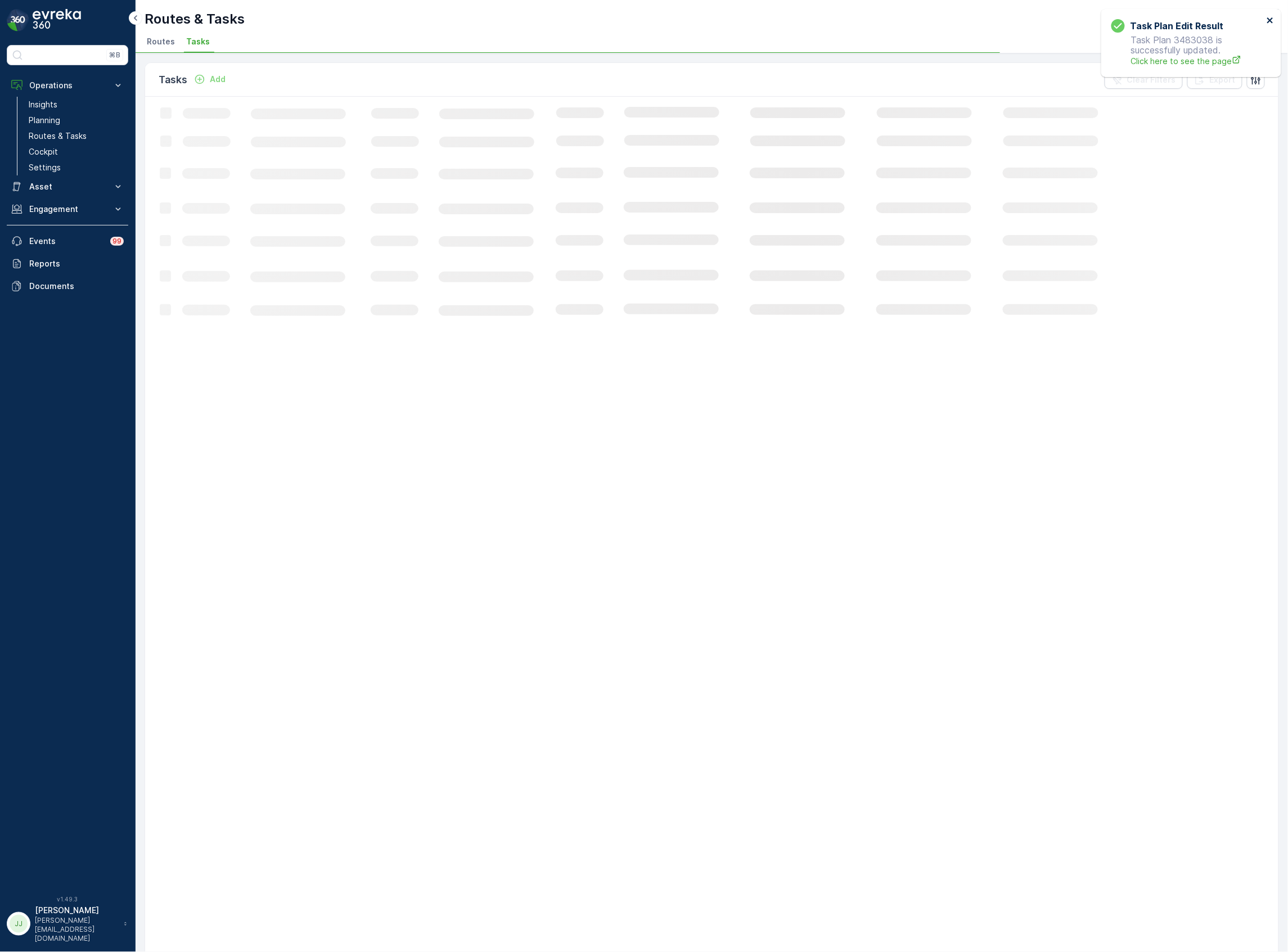
click at [1269, 19] on icon "close" at bounding box center [1269, 20] width 6 height 6
